Goal: Transaction & Acquisition: Book appointment/travel/reservation

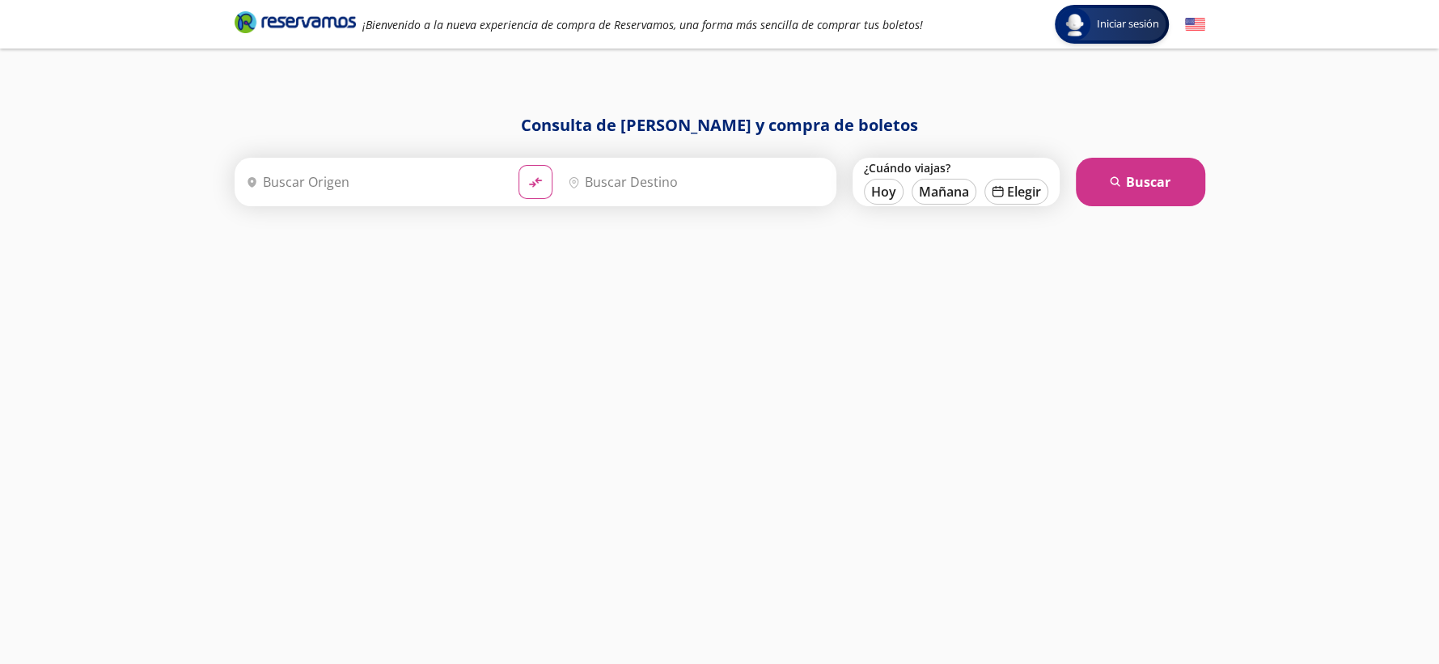
click at [410, 184] on input "Origen" at bounding box center [373, 182] width 266 height 40
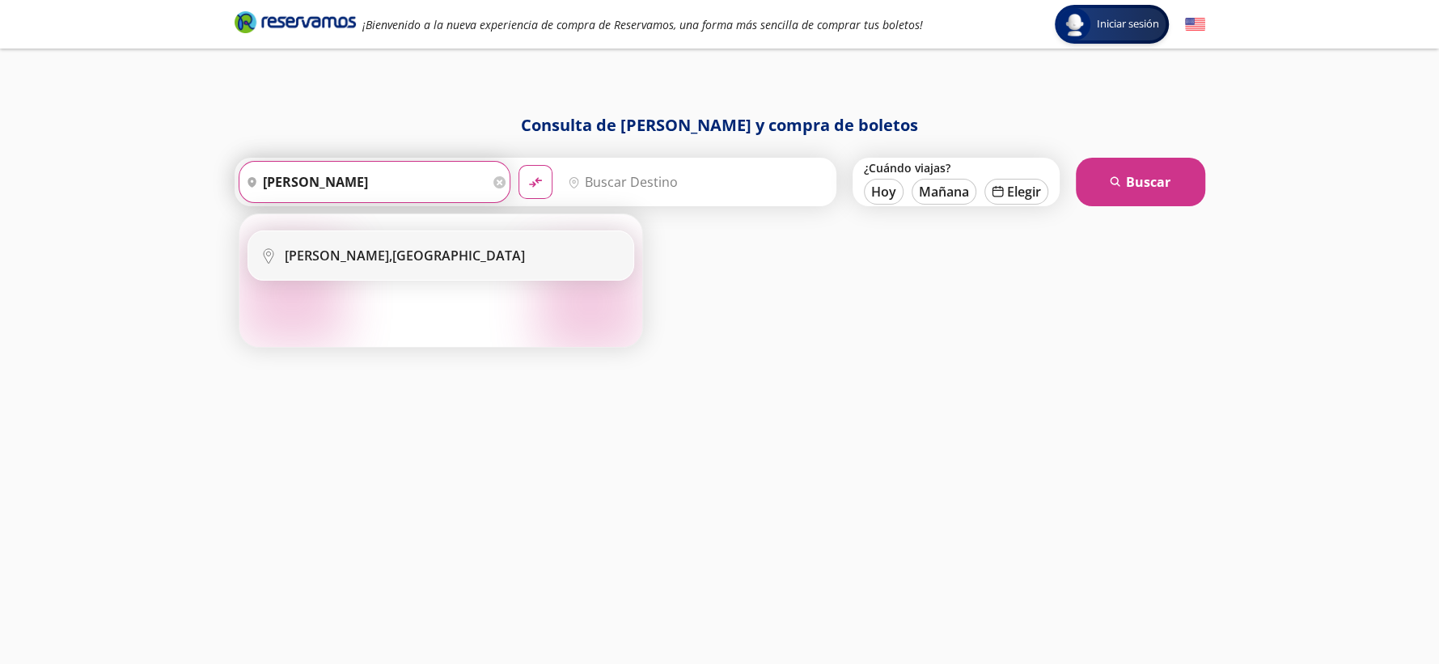
click at [373, 269] on li "City Icon Dolores Hidalgo, Guanajuato" at bounding box center [440, 255] width 385 height 49
type input "Dolores Hidalgo, Guanajuato"
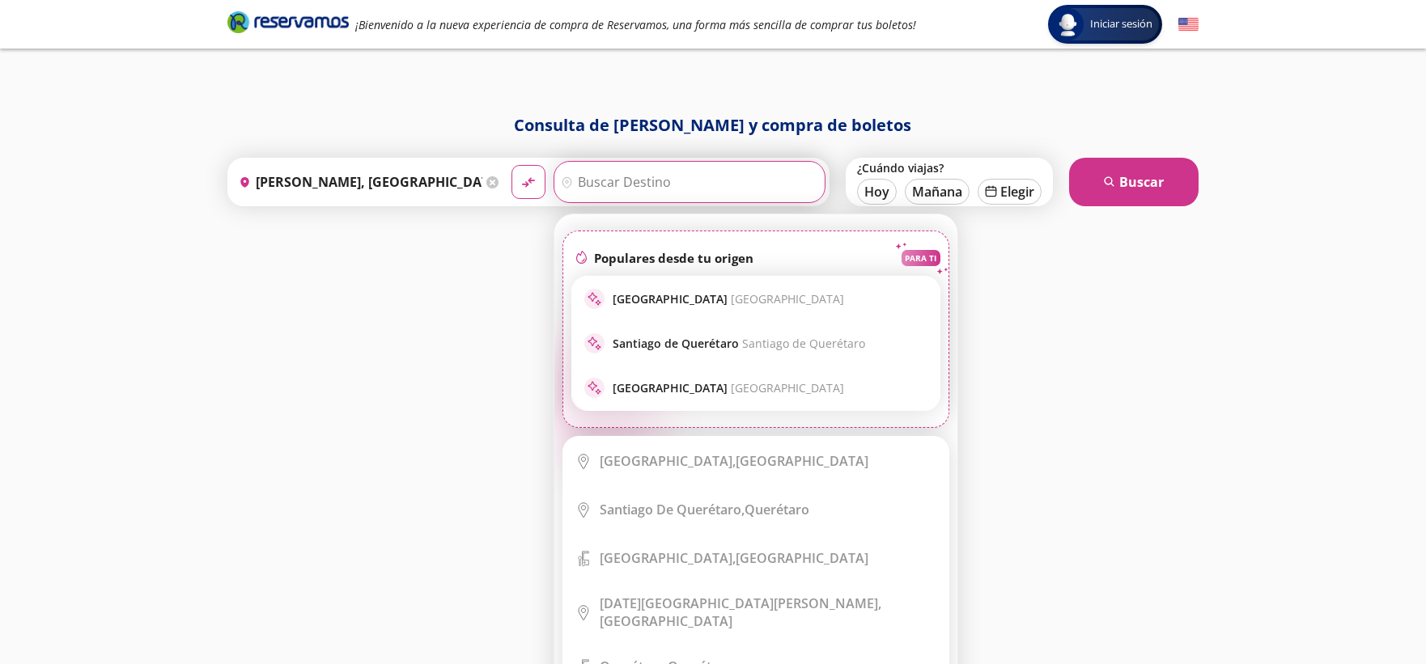
click at [562, 159] on div "Origen heroicons:map-pin-20-solid Dolores Hidalgo, Guanajuato Destino pin-outli…" at bounding box center [528, 182] width 602 height 49
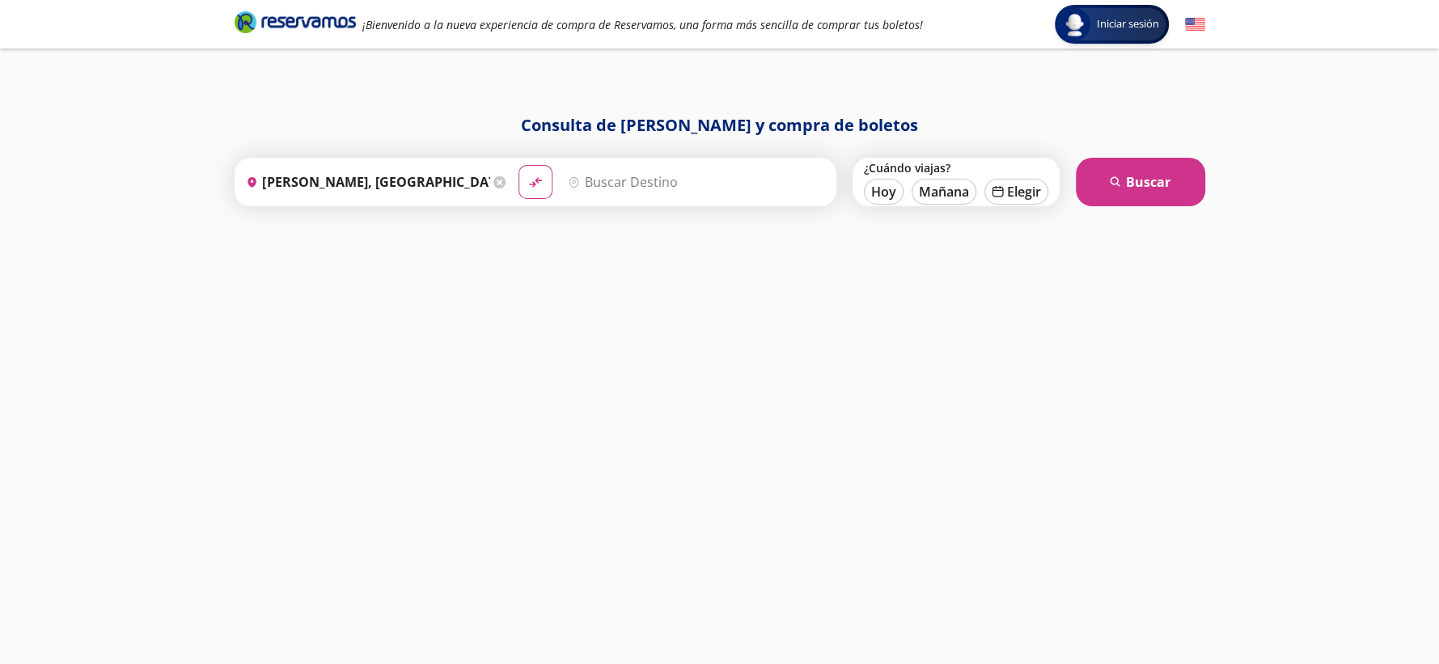
click at [637, 176] on input "Destino" at bounding box center [695, 182] width 266 height 40
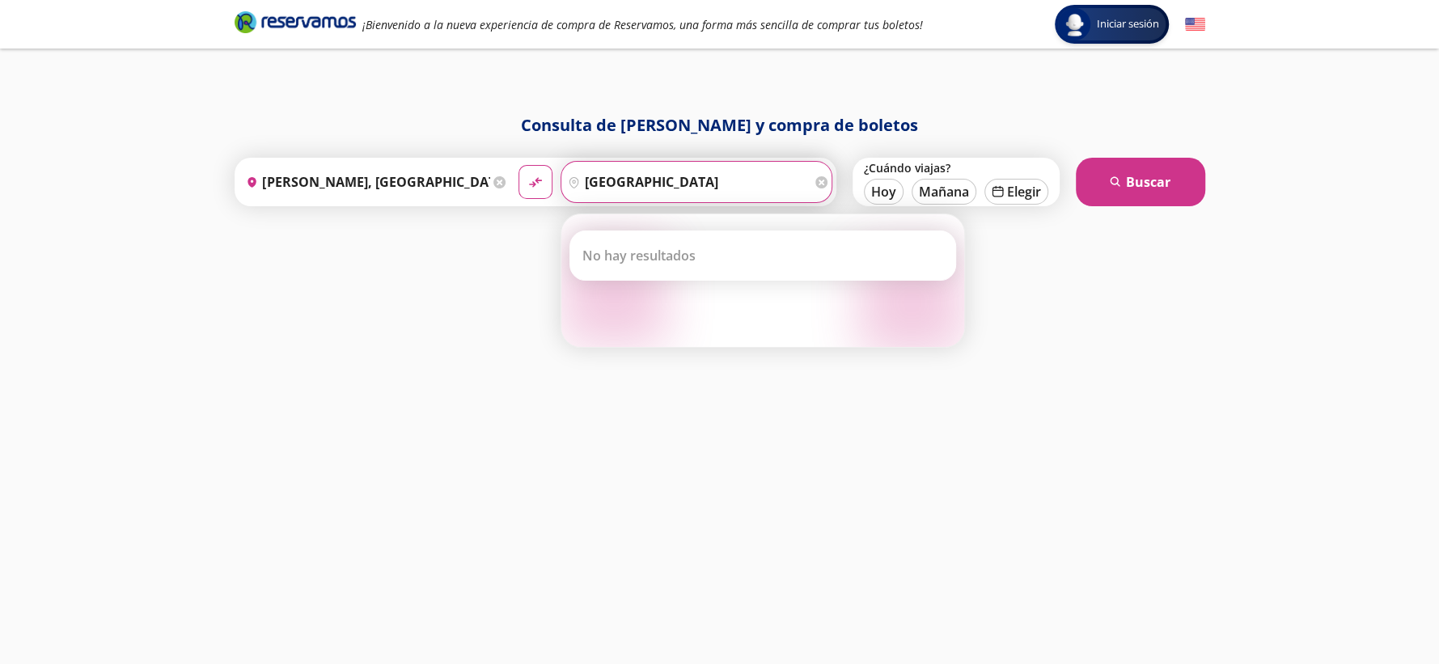
type input "salamanca"
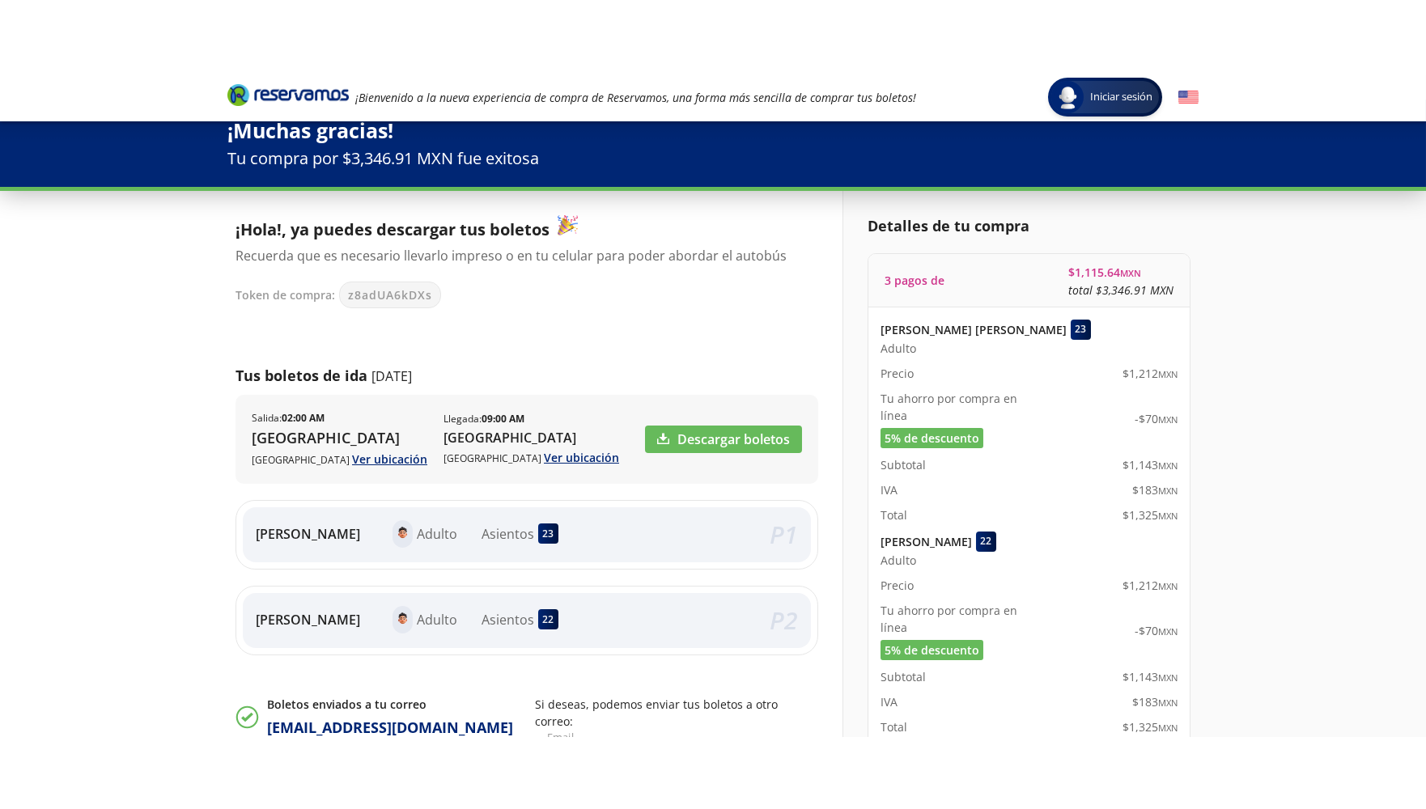
scroll to position [8, 0]
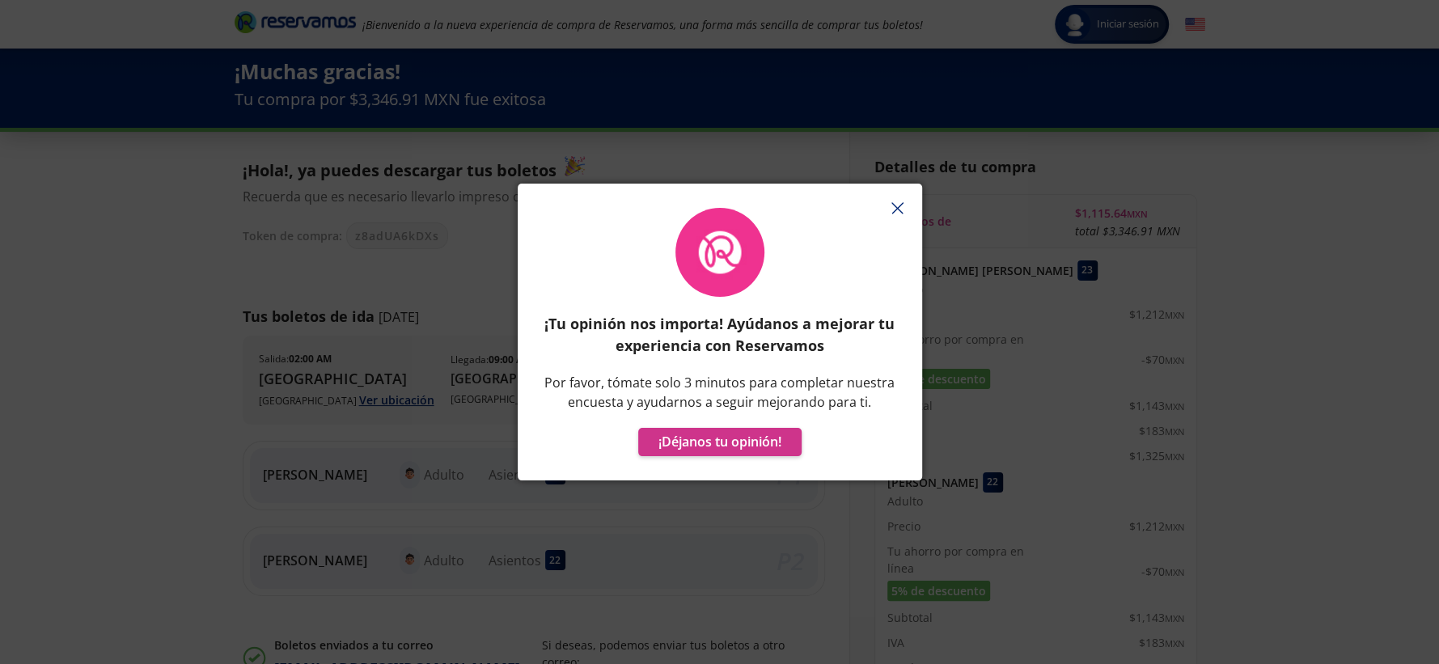
click at [1078, 138] on div "¡Tu opinión nos importa! Ayúdanos a mejorar tu experiencia con Reservamos Por f…" at bounding box center [719, 332] width 1439 height 664
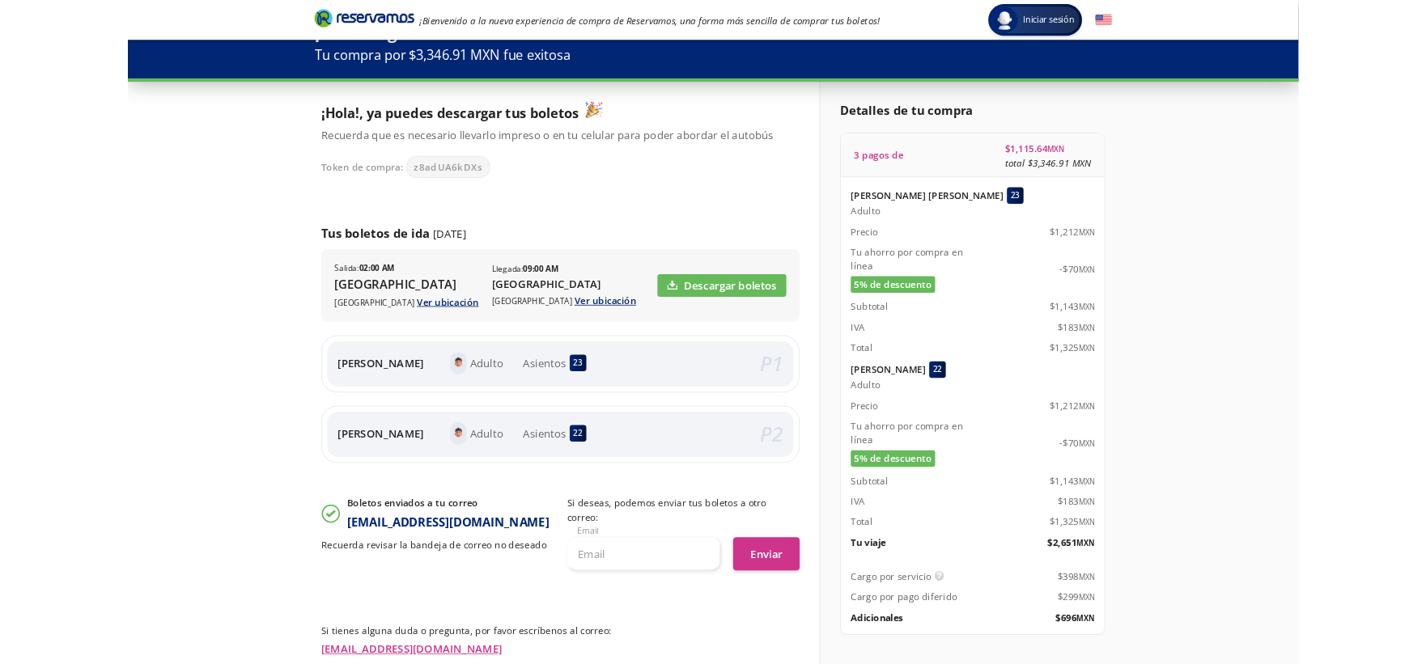
scroll to position [36, 0]
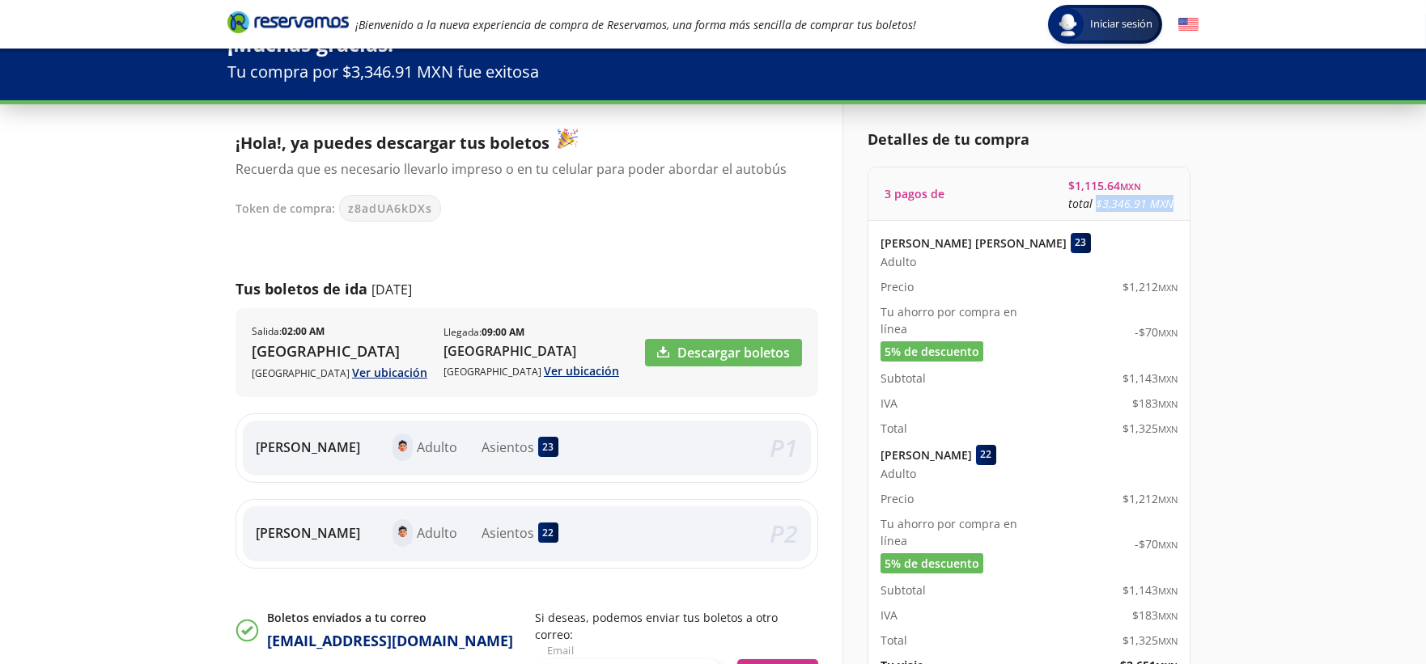
drag, startPoint x: 1099, startPoint y: 203, endPoint x: 1169, endPoint y: 201, distance: 70.4
click at [1173, 201] on p "total $3,346.91 MXN" at bounding box center [1120, 203] width 105 height 17
copy p "$3,346.91 MXN"
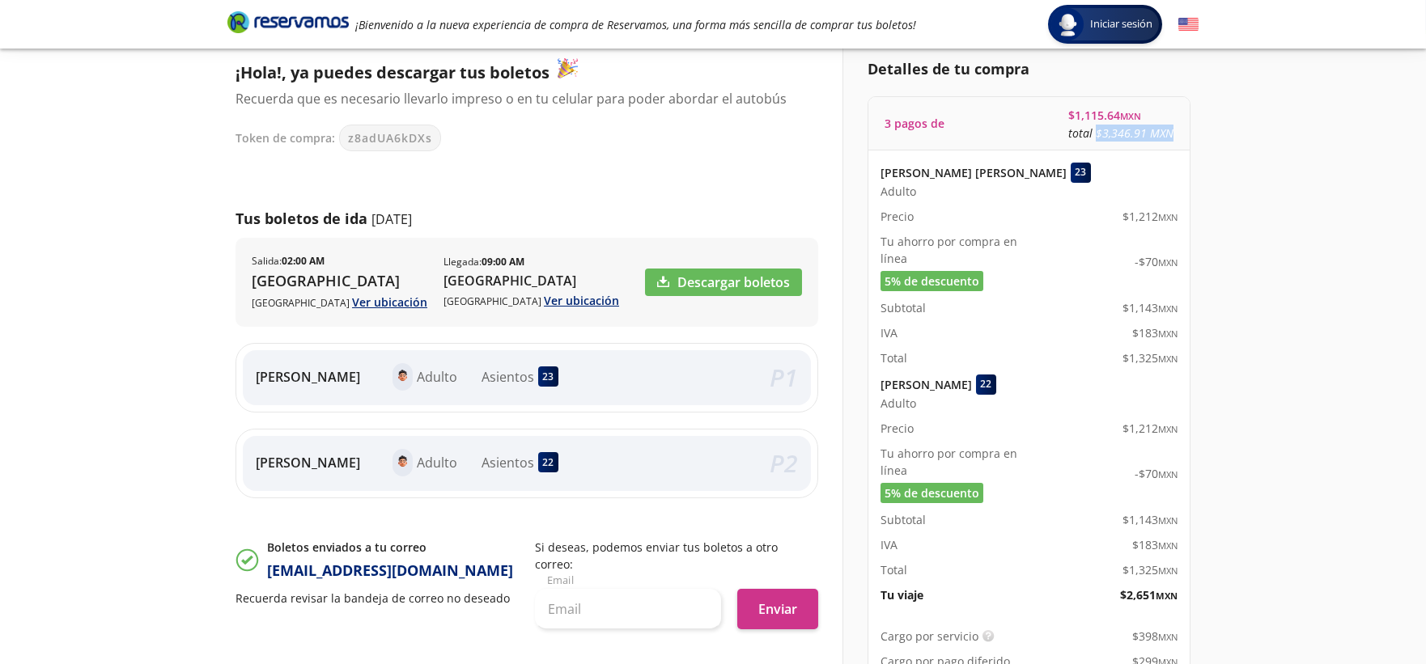
scroll to position [0, 0]
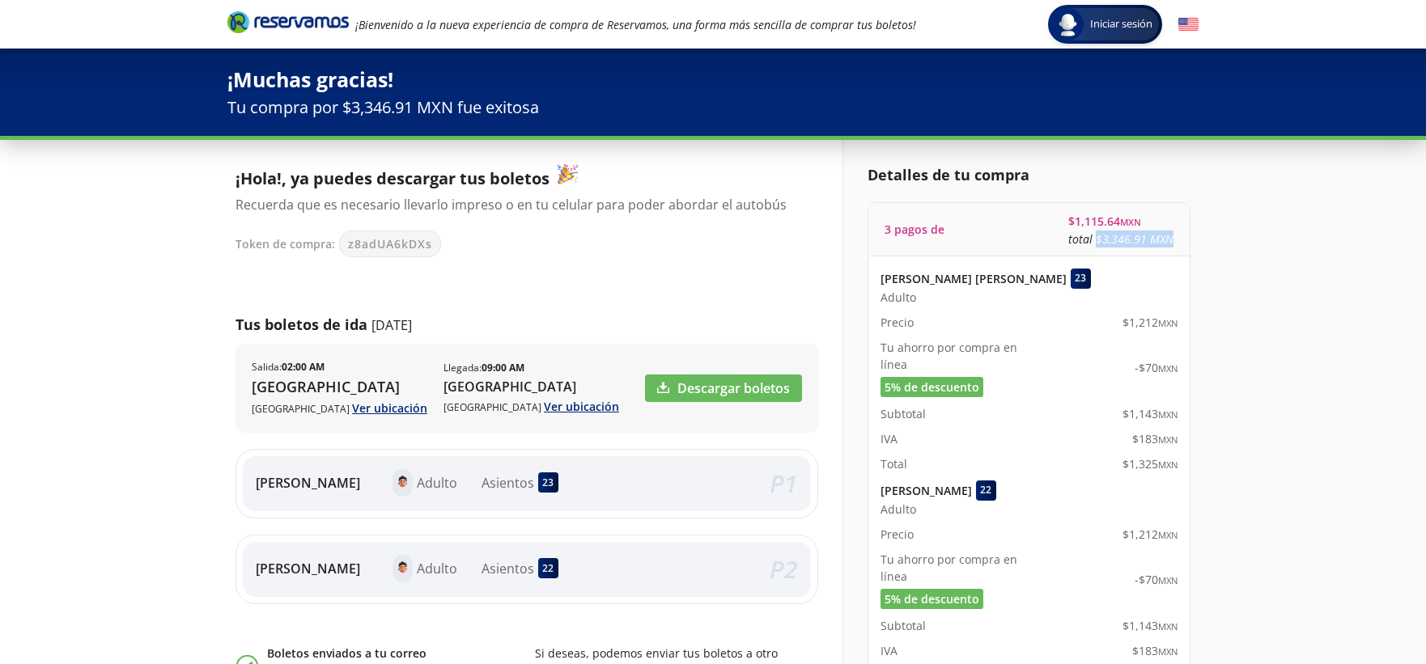
drag, startPoint x: 1071, startPoint y: 226, endPoint x: 976, endPoint y: 211, distance: 95.8
click at [1152, 221] on div "3 pagos de $ 1,115.64 MXN total $3,346.91 MXN" at bounding box center [1028, 229] width 321 height 53
copy span "$ 1,115.64 MXN"
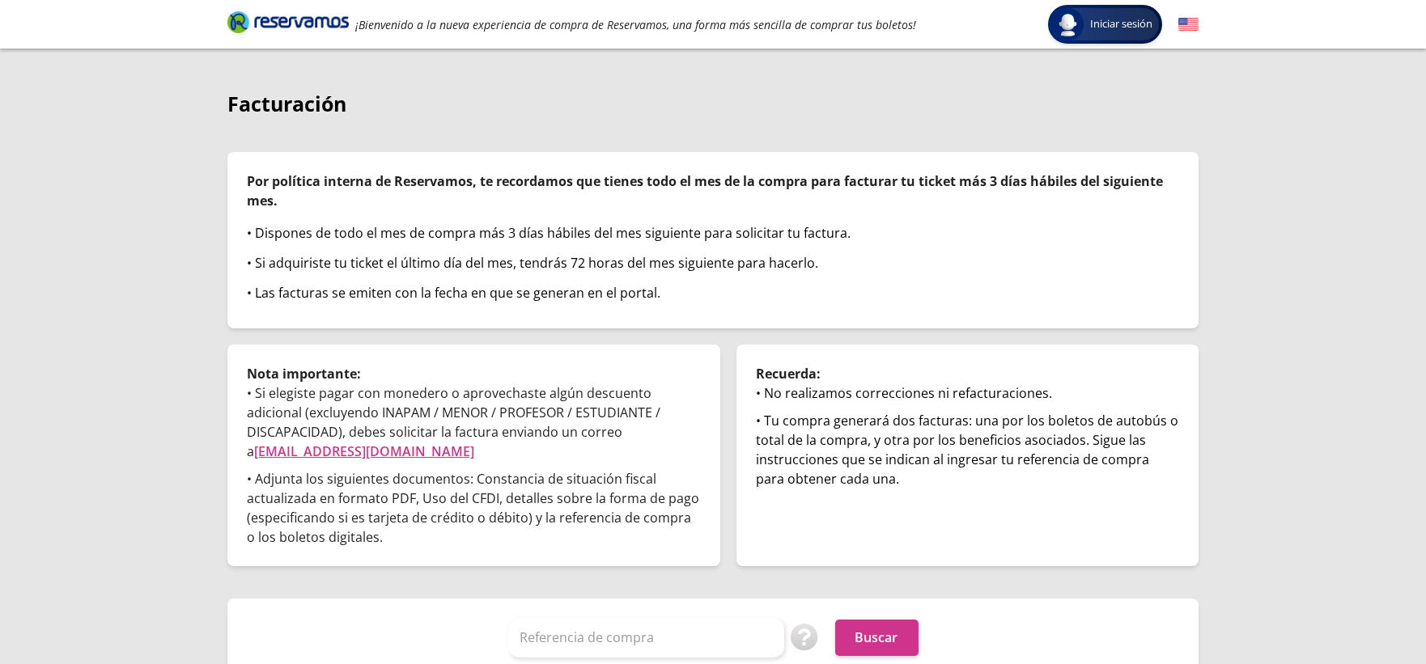
scroll to position [37, 0]
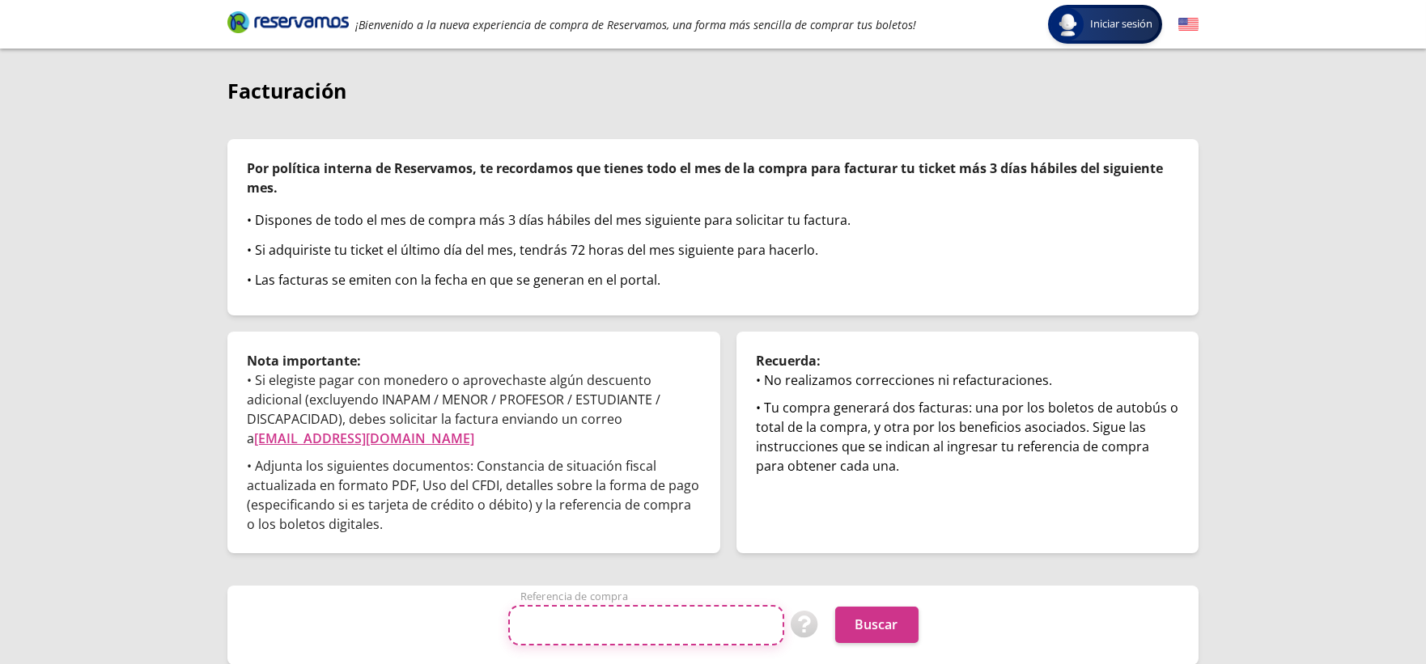
drag, startPoint x: 632, startPoint y: 621, endPoint x: 694, endPoint y: 647, distance: 67.5
click at [632, 622] on input "Referencia de compra" at bounding box center [646, 625] width 276 height 40
paste input "hXANS28d9XY"
type input "hXANS28d9XY"
click at [920, 612] on div "hXANS28d9XY Referencia de compra Puedes encontrar tu referencia de compra en co…" at bounding box center [713, 625] width 932 height 40
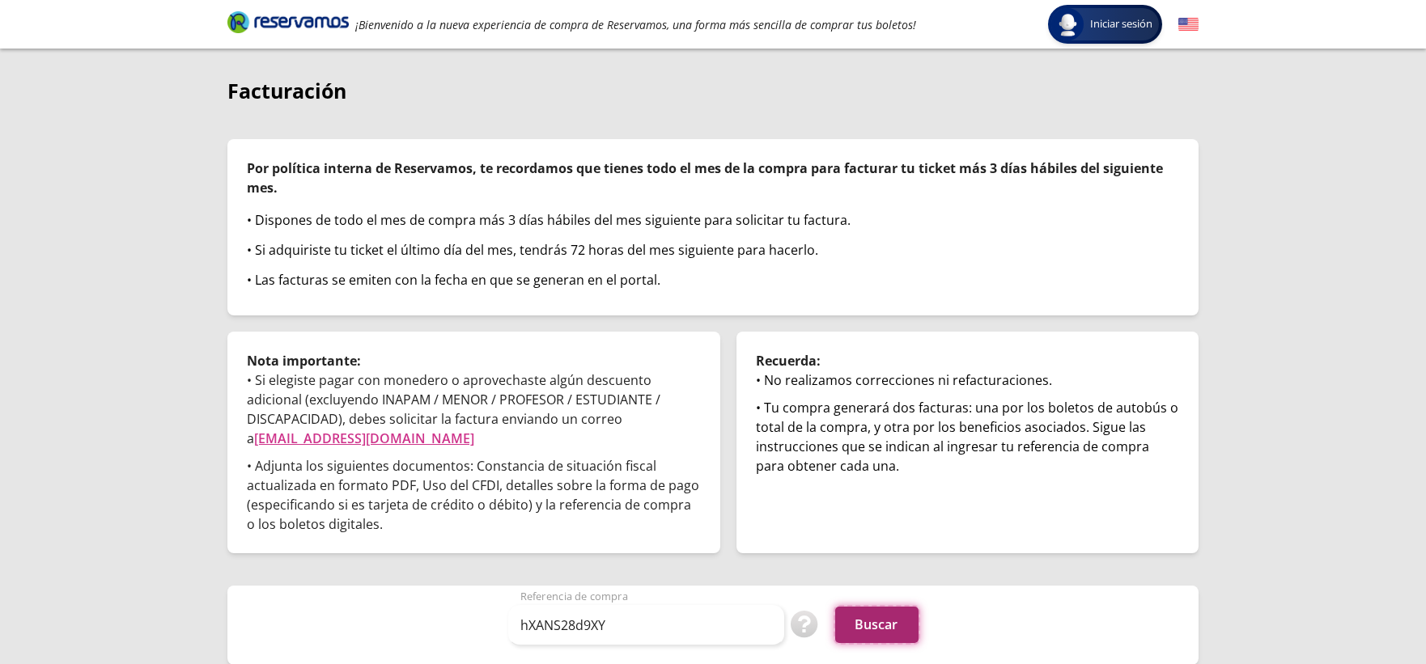
click at [889, 621] on button "Buscar" at bounding box center [876, 625] width 83 height 36
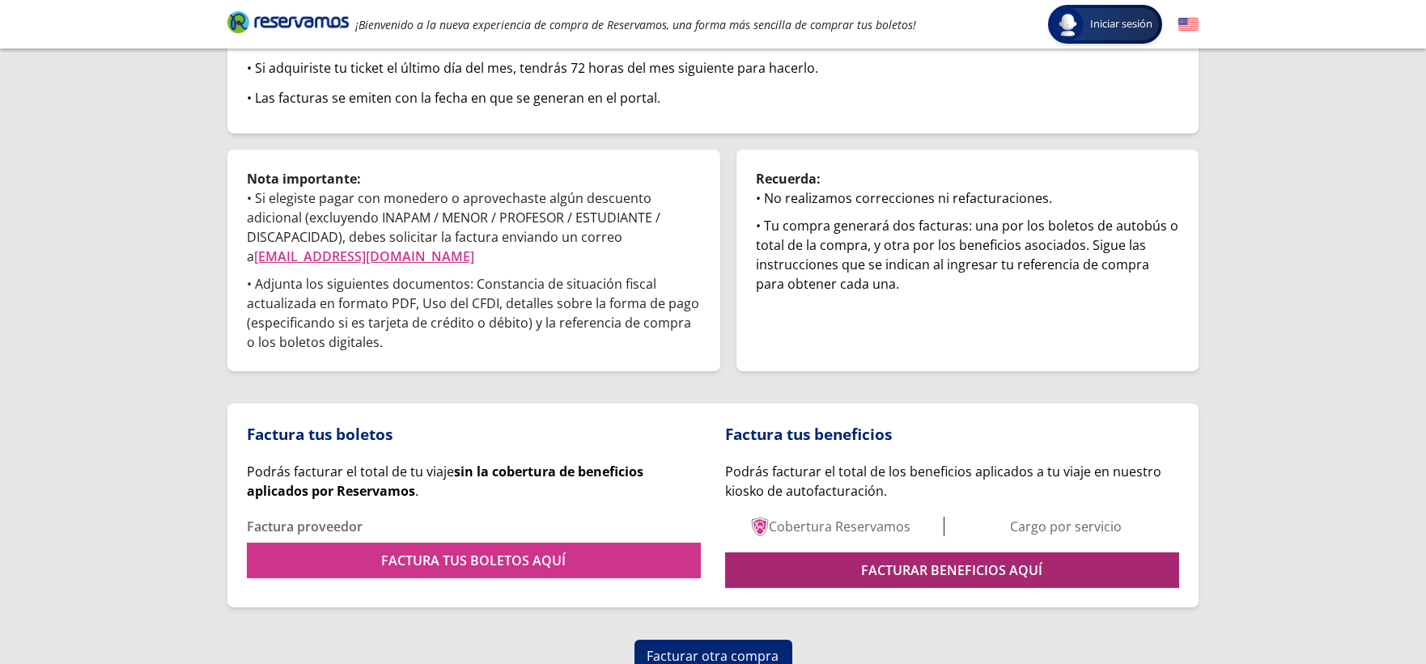
scroll to position [227, 0]
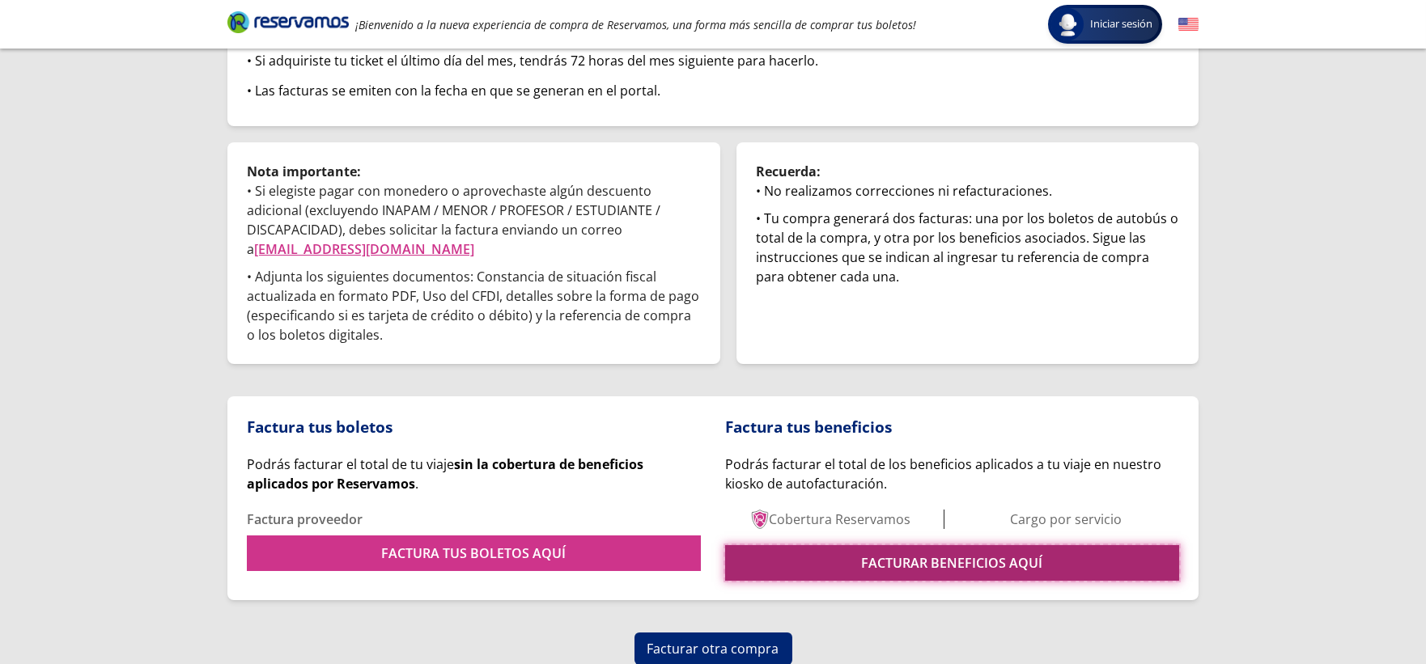
click at [850, 556] on link "FACTURAR BENEFICIOS AQUÍ" at bounding box center [952, 563] width 454 height 36
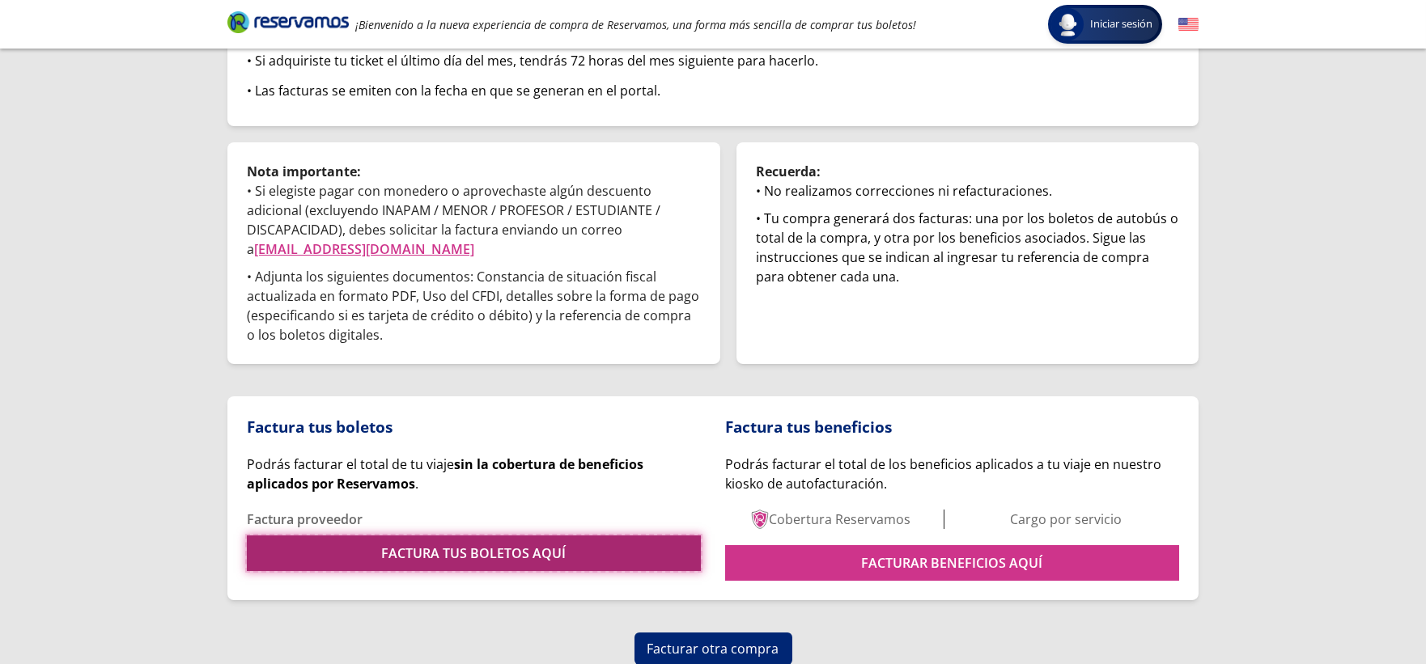
click at [515, 554] on link "FACTURA TUS BOLETOS AQUÍ" at bounding box center [474, 554] width 454 height 36
